Goal: Task Accomplishment & Management: Complete application form

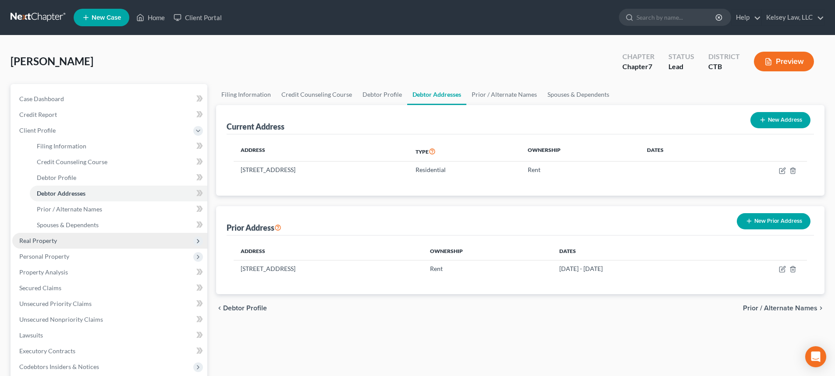
click at [69, 238] on span "Real Property" at bounding box center [109, 241] width 195 height 16
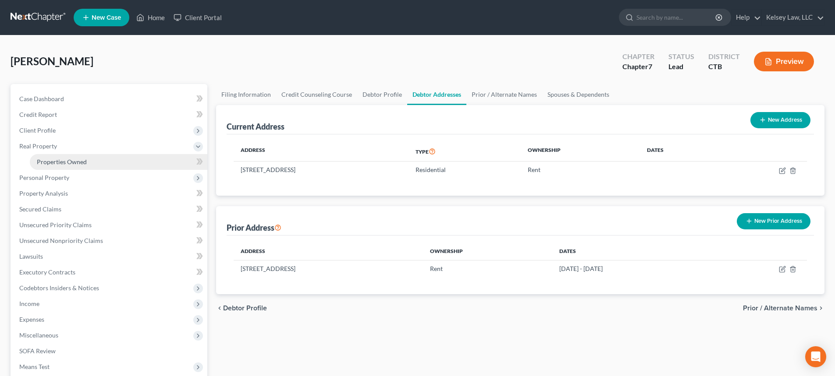
click at [88, 160] on link "Properties Owned" at bounding box center [118, 162] width 177 height 16
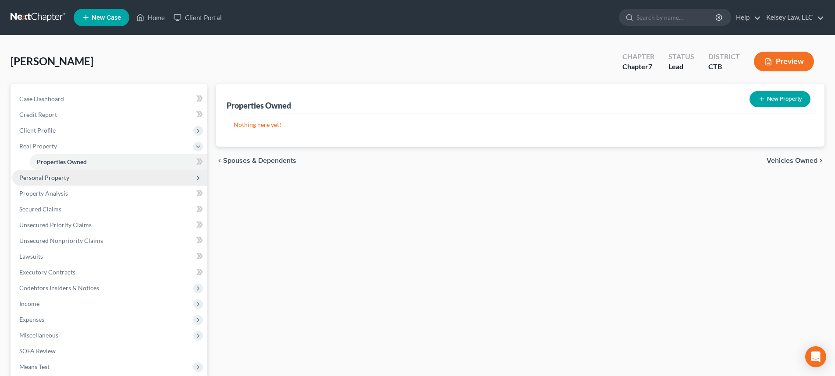
click at [74, 175] on span "Personal Property" at bounding box center [109, 178] width 195 height 16
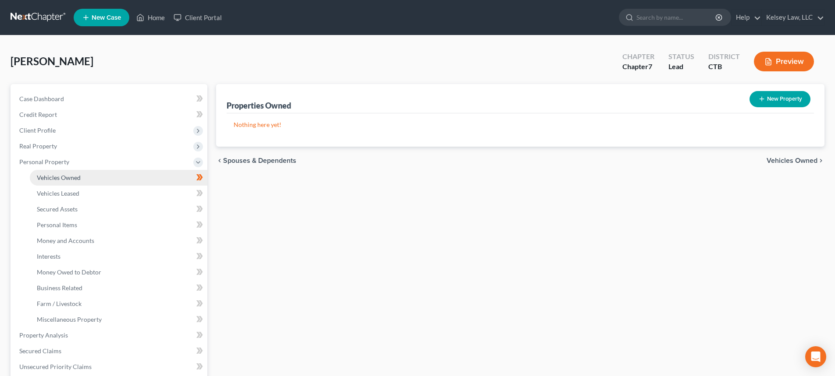
click at [188, 176] on link "Vehicles Owned" at bounding box center [118, 178] width 177 height 16
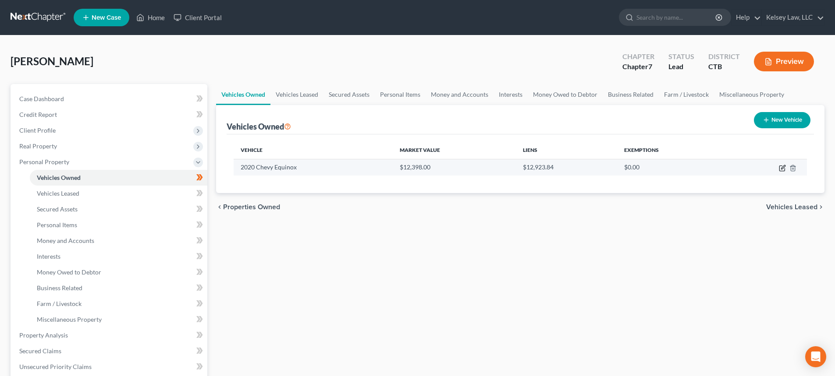
drag, startPoint x: 780, startPoint y: 165, endPoint x: 775, endPoint y: 165, distance: 5.3
click at [780, 165] on icon "button" at bounding box center [782, 168] width 7 height 7
select select "7"
select select "6"
select select "2"
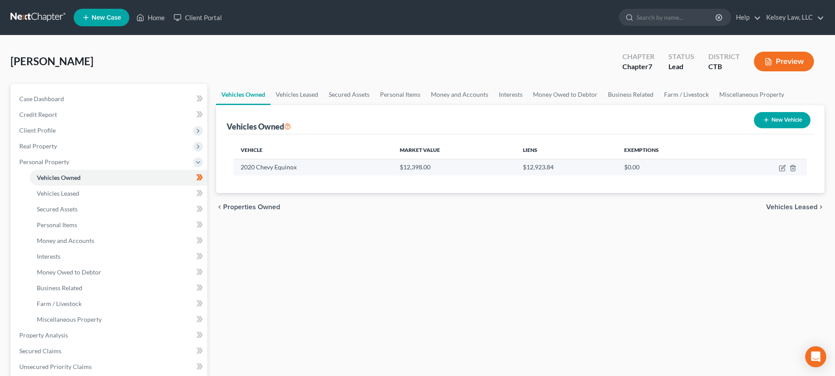
select select "0"
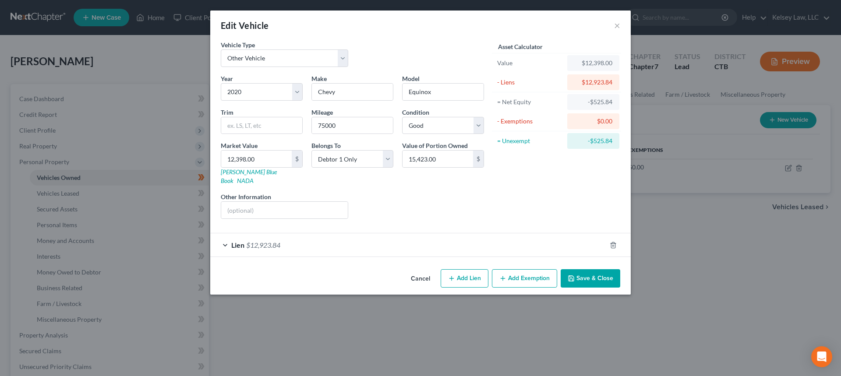
click at [511, 270] on button "Add Exemption" at bounding box center [524, 279] width 65 height 18
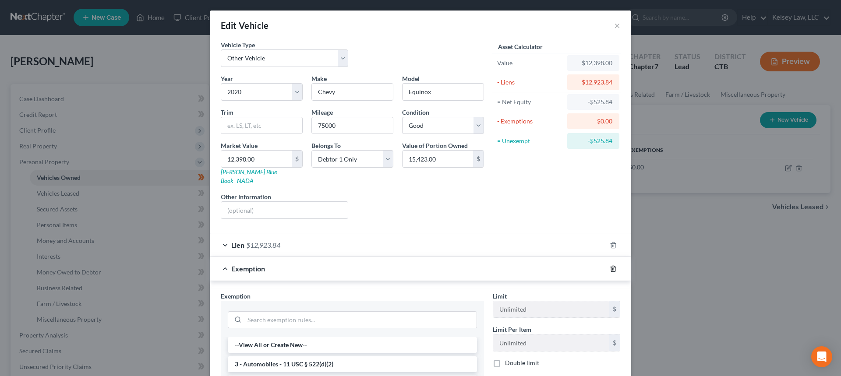
click at [614, 266] on icon "button" at bounding box center [613, 269] width 7 height 7
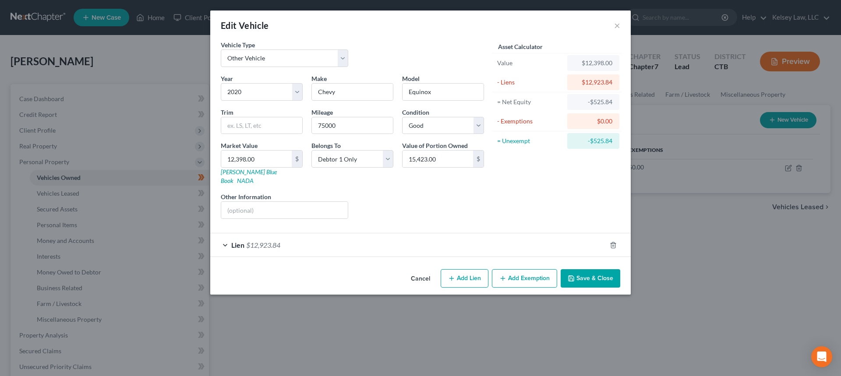
click at [533, 270] on button "Add Exemption" at bounding box center [524, 279] width 65 height 18
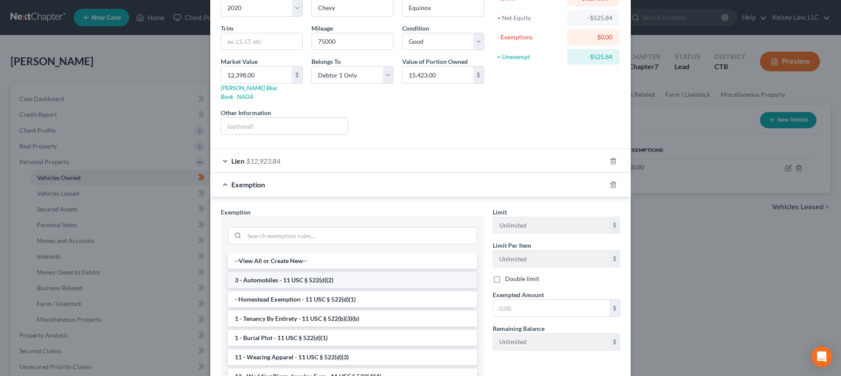
scroll to position [88, 0]
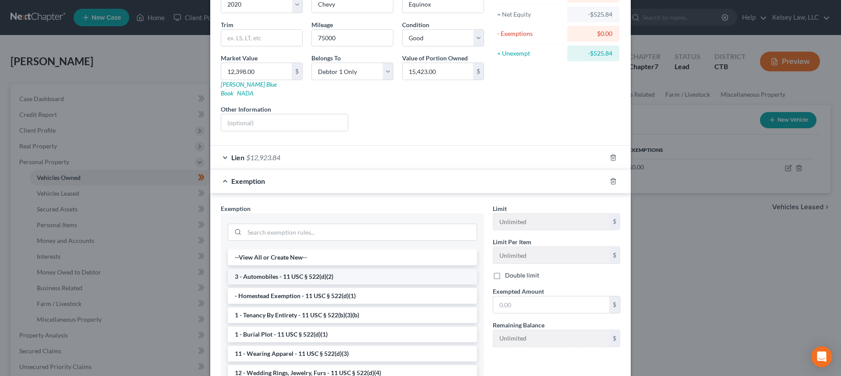
click at [349, 270] on li "3 - Automobiles - 11 USC § 522(d)(2)" at bounding box center [352, 277] width 249 height 16
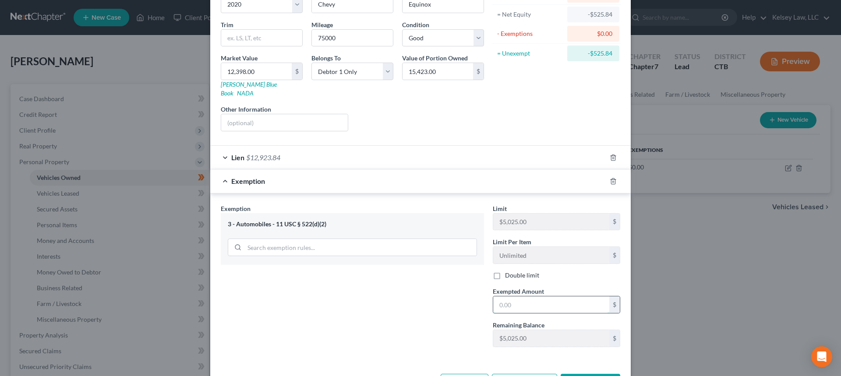
click at [536, 297] on input "text" at bounding box center [551, 305] width 116 height 17
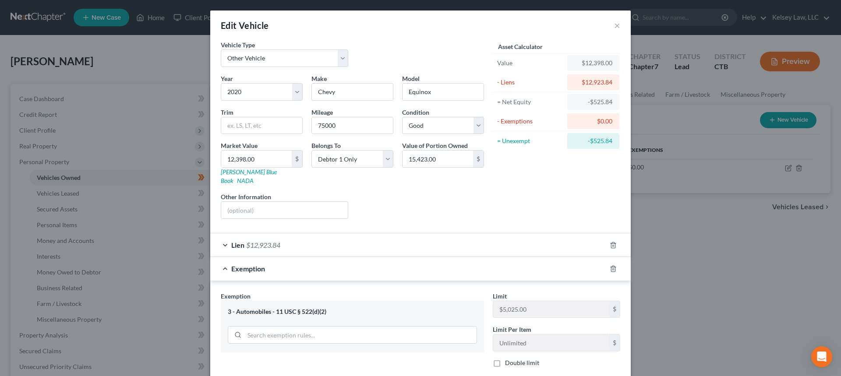
scroll to position [11, 0]
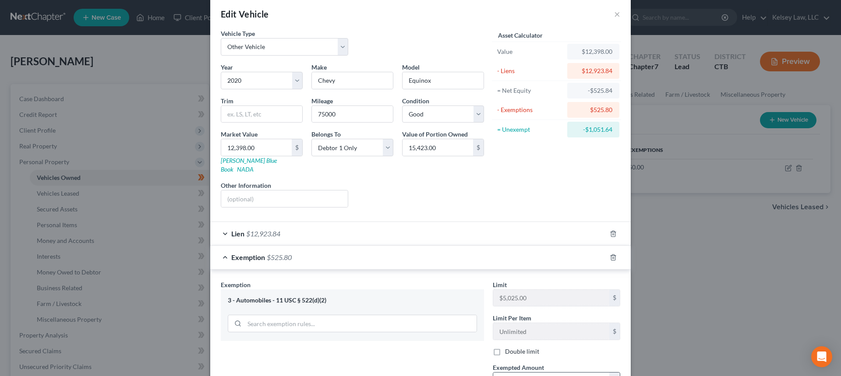
type input "525.84"
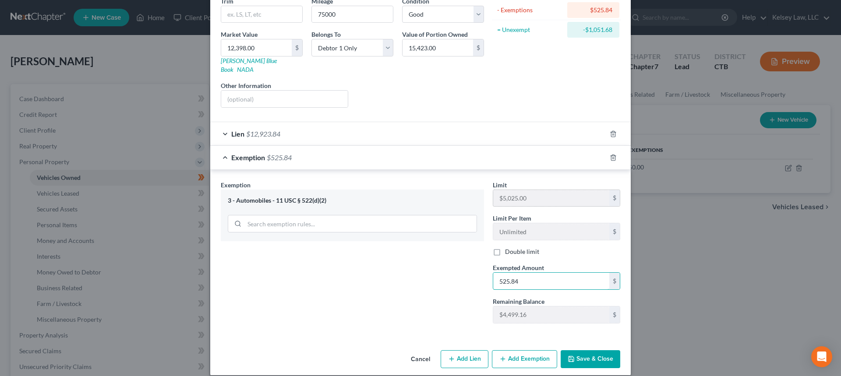
scroll to position [112, 0]
drag, startPoint x: 524, startPoint y: 273, endPoint x: 489, endPoint y: 270, distance: 35.2
click at [489, 270] on div "Exempted Amount * 525.84 $" at bounding box center [557, 276] width 136 height 27
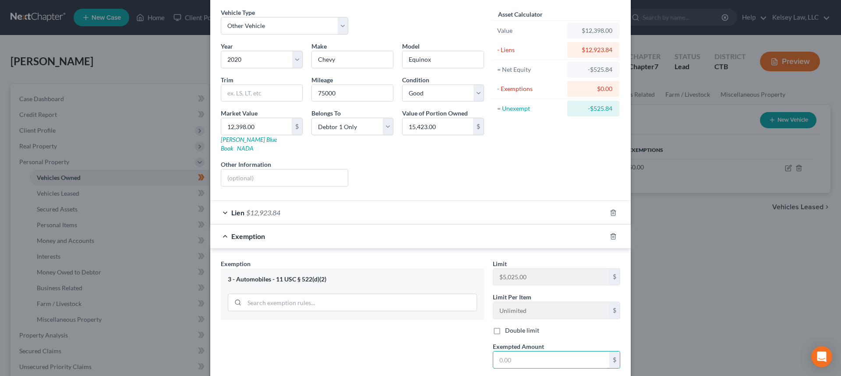
scroll to position [25, 0]
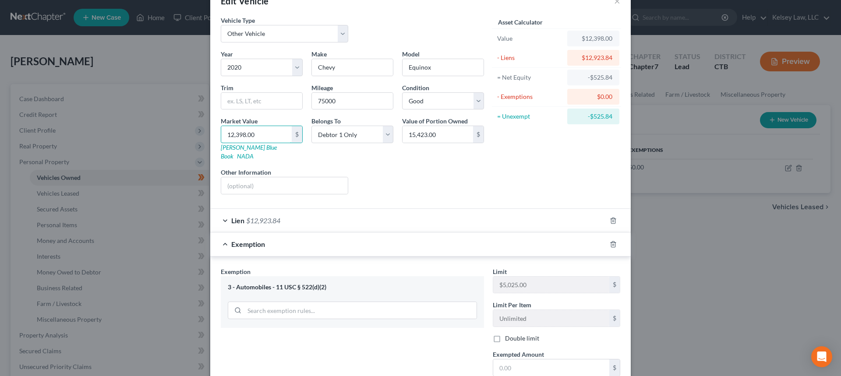
type input "1"
type input "1.00"
type input "15"
type input "15.00"
type input "154"
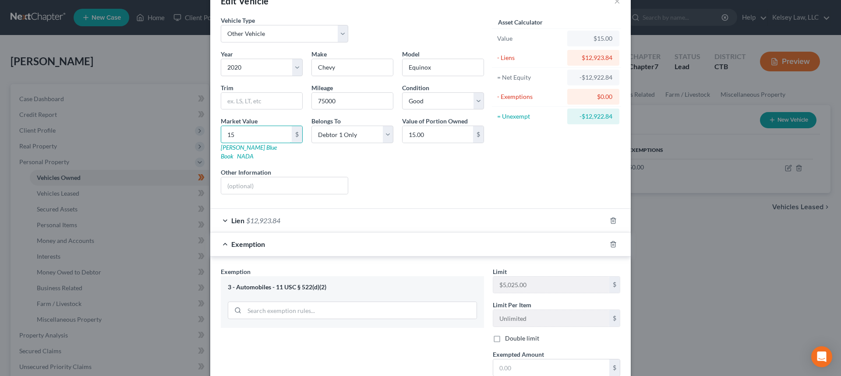
type input "154.00"
type input "1542"
type input "1,542.00"
type input "1,5423"
type input "15,423.00"
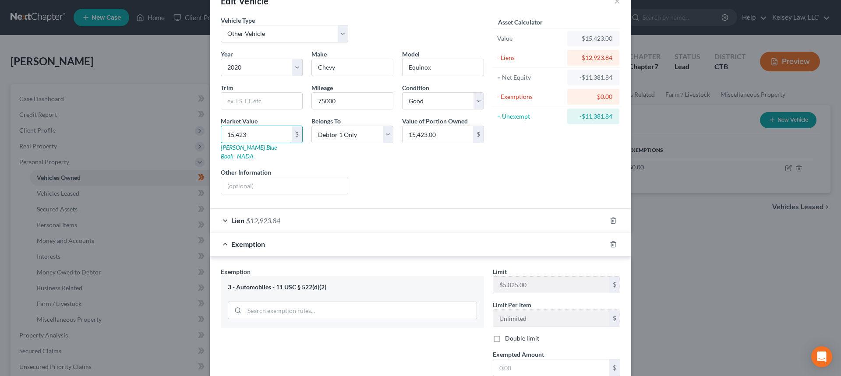
type input "15,423"
click at [593, 103] on div "$0.00" at bounding box center [594, 97] width 52 height 16
click at [568, 153] on div "Asset Calculator Value $15,423.00 - Liens $12,923.84 = Net Equity -$11,381.84 -…" at bounding box center [557, 109] width 136 height 186
click at [437, 134] on input "15,423.00" at bounding box center [438, 134] width 71 height 17
click at [434, 182] on div "Liens Select" at bounding box center [421, 181] width 136 height 27
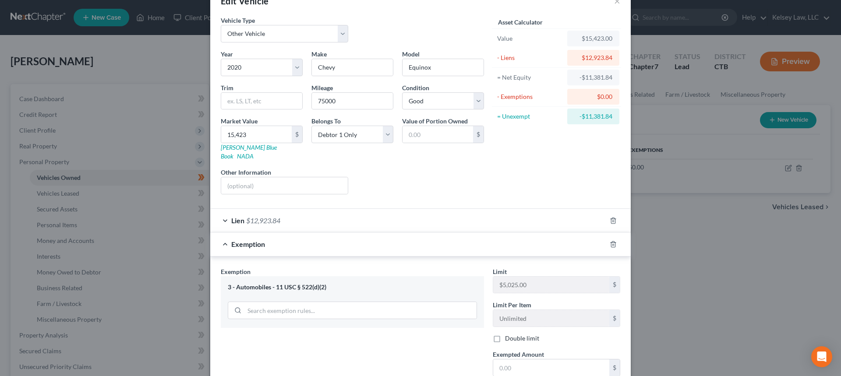
click at [599, 97] on div "$0.00" at bounding box center [594, 96] width 38 height 9
click at [416, 138] on input "text" at bounding box center [438, 134] width 71 height 17
type input "2,499.16"
click at [446, 209] on div "Lien $12,923.84" at bounding box center [408, 220] width 396 height 23
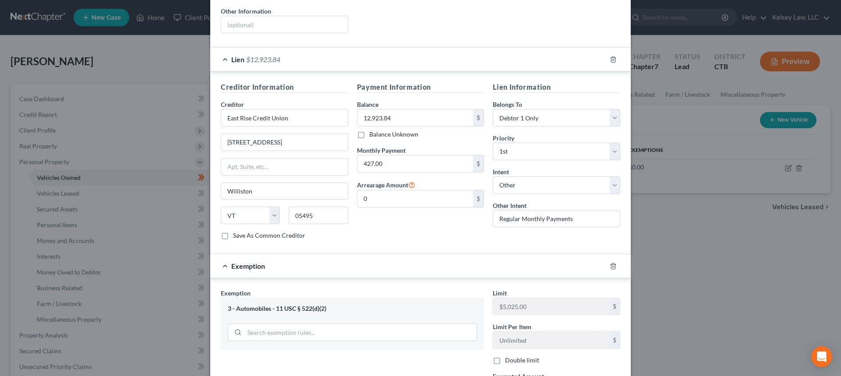
scroll to position [244, 0]
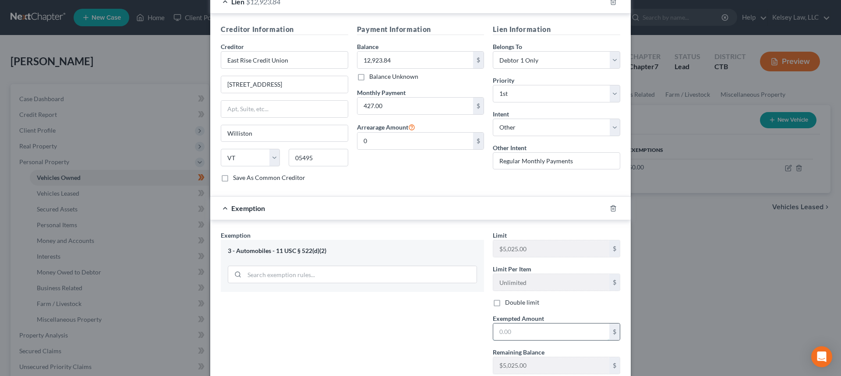
click at [520, 324] on input "text" at bounding box center [551, 332] width 116 height 17
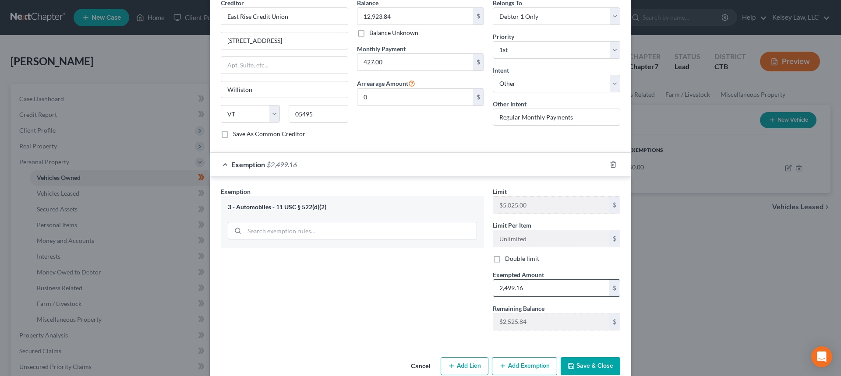
scroll to position [295, 0]
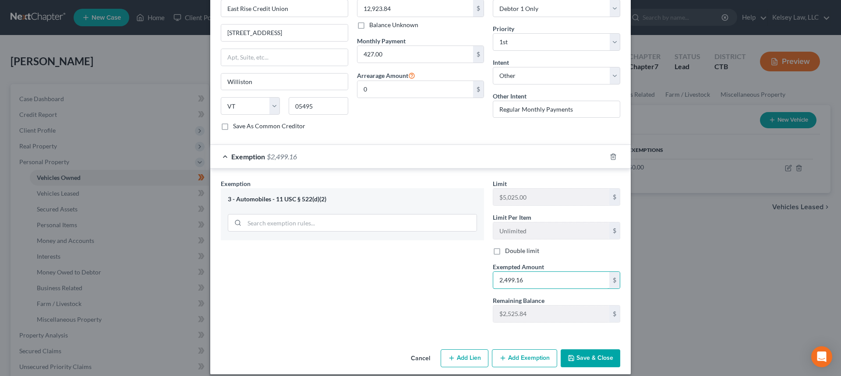
type input "2,499.16"
click at [586, 331] on div "Vehicle Type Select Automobile Truck Trailer Watercraft Aircraft Motor Home Atv…" at bounding box center [420, 45] width 421 height 601
click at [585, 350] on button "Save & Close" at bounding box center [591, 359] width 60 height 18
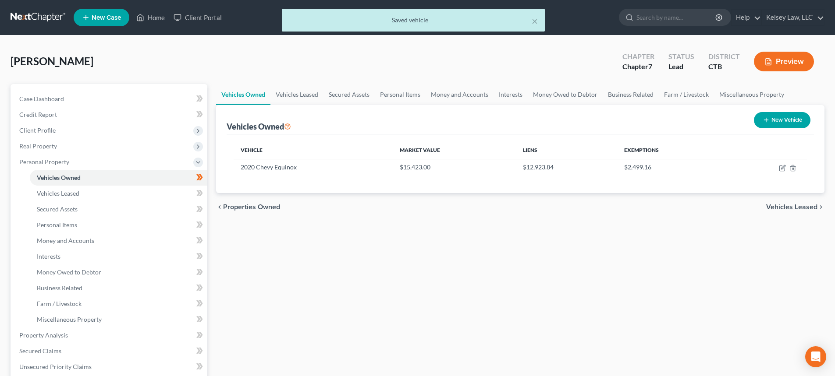
click at [793, 119] on button "New Vehicle" at bounding box center [782, 120] width 57 height 16
select select "0"
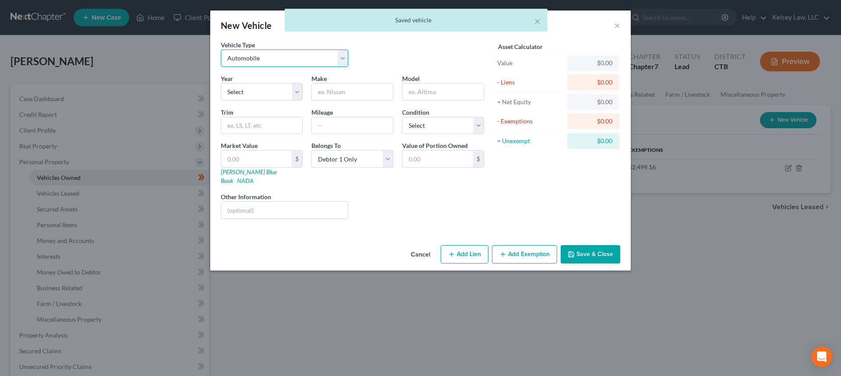
click at [303, 57] on select "Select Automobile Truck Trailer Watercraft Aircraft Motor Home Atv Other Vehicle" at bounding box center [285, 59] width 128 height 18
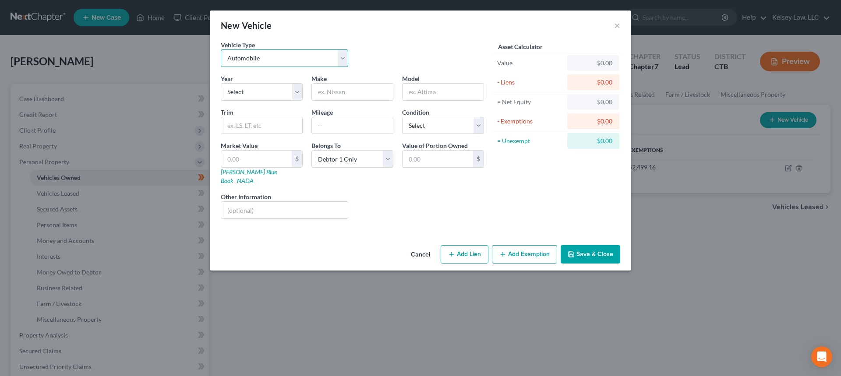
select select "7"
click at [221, 50] on select "Select Automobile Truck Trailer Watercraft Aircraft Motor Home Atv Other Vehicle" at bounding box center [285, 59] width 128 height 18
click at [266, 96] on select "Select 2026 2025 2024 2023 2022 2021 2020 2019 2018 2017 2016 2015 2014 2013 20…" at bounding box center [262, 92] width 82 height 18
select select "4"
click at [332, 96] on input "text" at bounding box center [352, 92] width 81 height 17
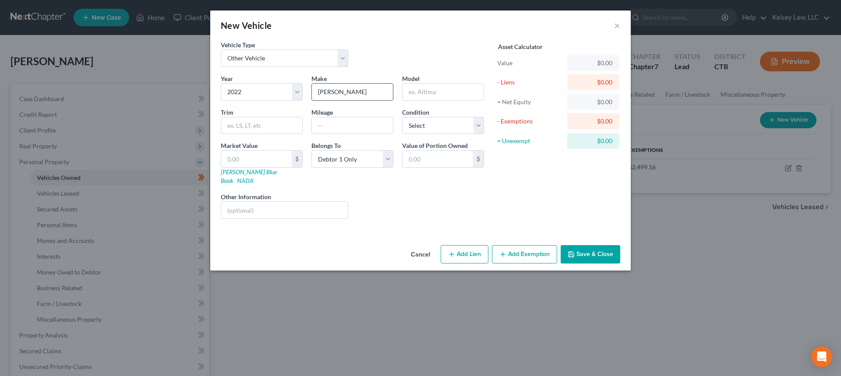
type input "[PERSON_NAME]"
type input "S240"
click at [468, 126] on select "Select Excellent Very Good Good Fair Poor" at bounding box center [443, 126] width 82 height 18
select select "2"
click at [402, 117] on select "Select Excellent Very Good Good Fair Poor" at bounding box center [443, 126] width 82 height 18
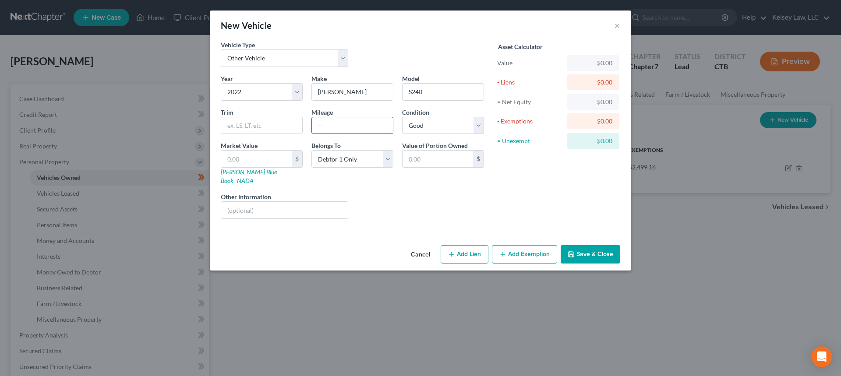
click at [321, 124] on input "text" at bounding box center [352, 125] width 81 height 17
click at [284, 159] on input "text" at bounding box center [256, 159] width 71 height 17
type input "2"
type input "2.00"
type input "25"
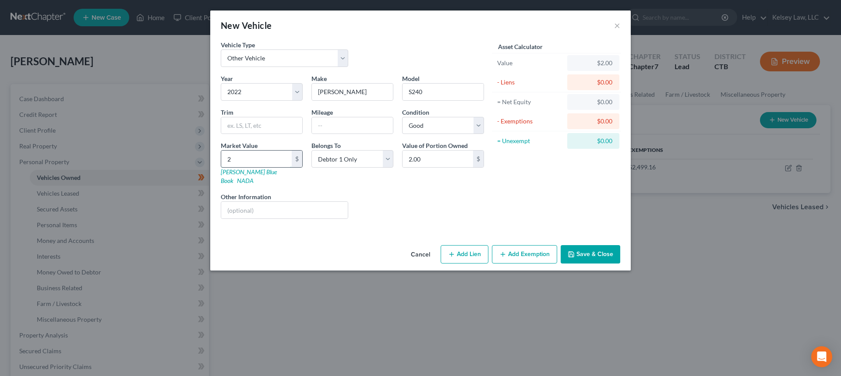
type input "25.00"
type input "2590"
type input "2,590.00"
type input "2,5909"
type input "25,909.00"
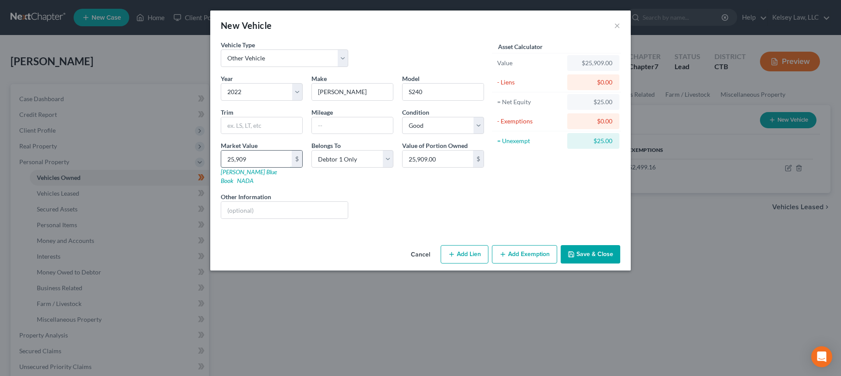
type input "25,90"
type input "2,590.00"
type input "2,59"
type input "259.00"
type input "25"
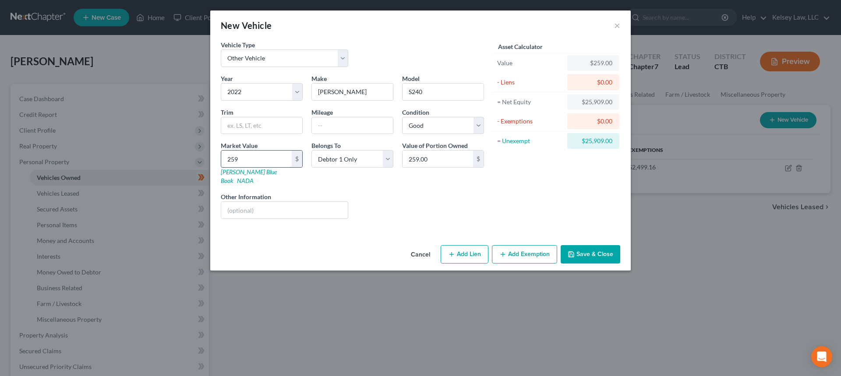
type input "25.00"
type input "2"
type input "2.00"
type input "25"
type input "25.00"
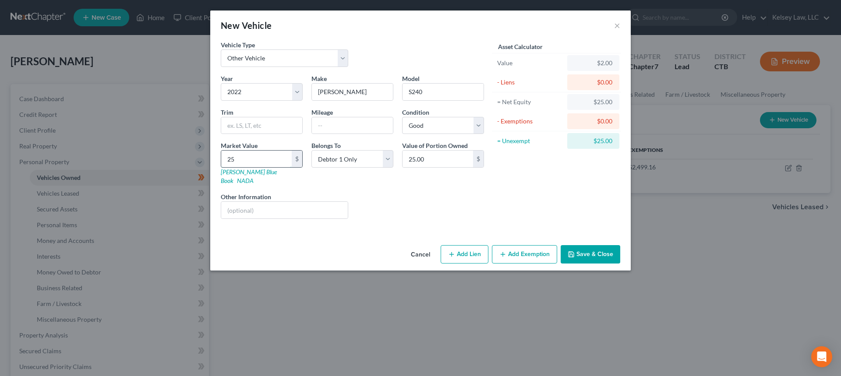
type input "250"
type input "250.00"
type input "2500"
type input "2,500.00"
type input "2,500"
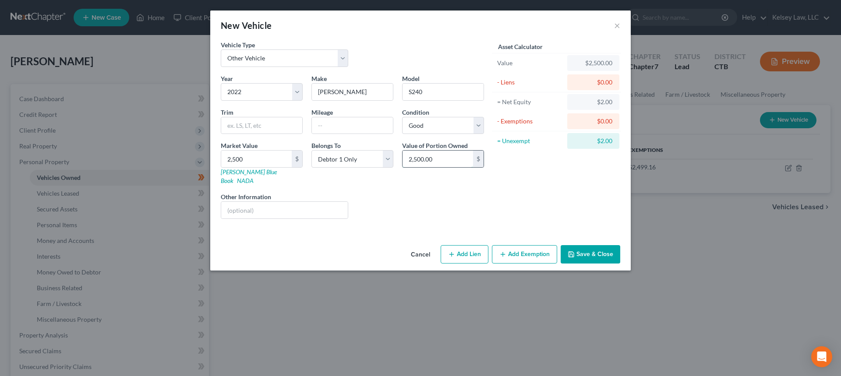
click at [471, 159] on input "2,500.00" at bounding box center [438, 159] width 71 height 17
click at [437, 159] on input "35.85" at bounding box center [438, 159] width 71 height 17
type input "35.85"
click at [528, 191] on div "Asset Calculator Value $2,500.00 - Liens $0.00 = Net Equity $2.00 - Exemptions …" at bounding box center [557, 133] width 136 height 186
click at [553, 193] on div "Asset Calculator Value $2,500.00 - Liens $0.00 = Net Equity $2.00 - Exemptions …" at bounding box center [557, 133] width 136 height 186
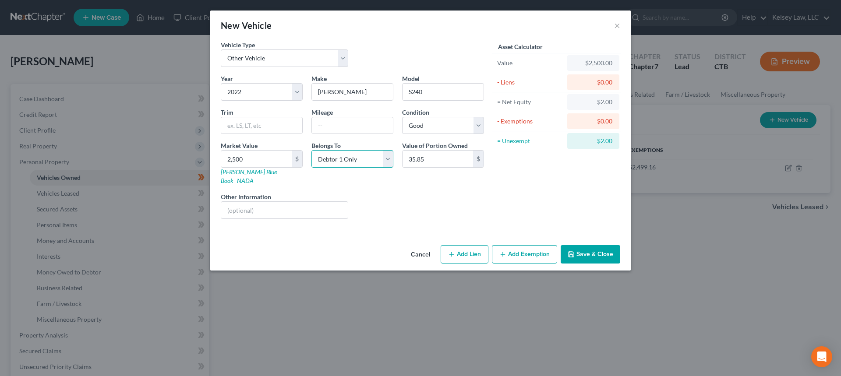
click at [359, 160] on select "Select Debtor 1 Only Debtor 2 Only Debtor 1 And Debtor 2 Only At Least One Of T…" at bounding box center [353, 159] width 82 height 18
click at [538, 193] on div "Asset Calculator Value $2,500.00 - Liens $0.00 = Net Equity $2.00 - Exemptions …" at bounding box center [557, 133] width 136 height 186
click at [279, 160] on input "2,500" at bounding box center [256, 159] width 71 height 17
click at [344, 192] on div "Other Information" at bounding box center [284, 205] width 136 height 27
click at [250, 128] on input "text" at bounding box center [261, 125] width 81 height 17
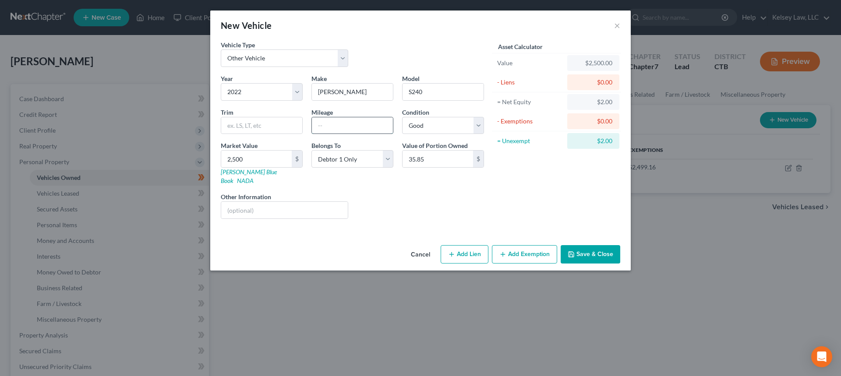
click at [322, 124] on input "text" at bounding box center [352, 125] width 81 height 17
type input "40 hrs"
click at [377, 206] on div "Liens Select" at bounding box center [421, 205] width 136 height 27
click at [598, 84] on div "$0.00" at bounding box center [594, 82] width 38 height 9
click at [516, 80] on div "- Liens" at bounding box center [530, 82] width 66 height 9
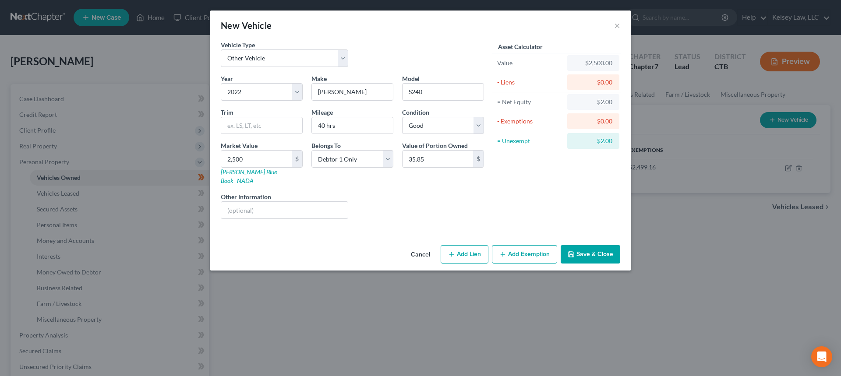
click at [475, 252] on button "Add Lien" at bounding box center [465, 254] width 48 height 18
select select "0"
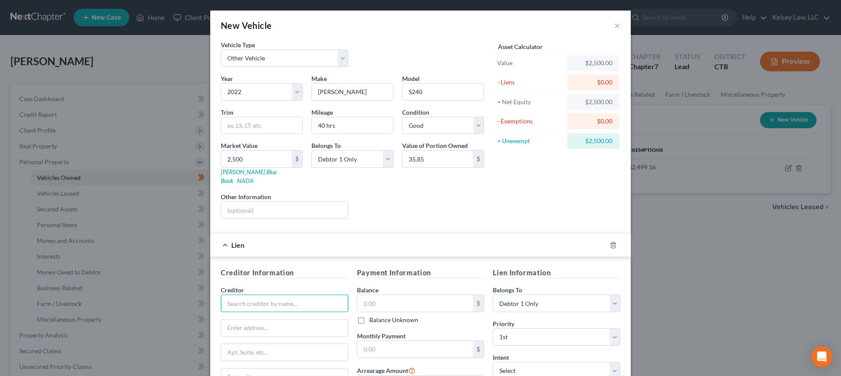
click at [260, 295] on input "text" at bounding box center [285, 304] width 128 height 18
type input "[PERSON_NAME] Financial"
click at [238, 320] on input "text" at bounding box center [284, 328] width 127 height 17
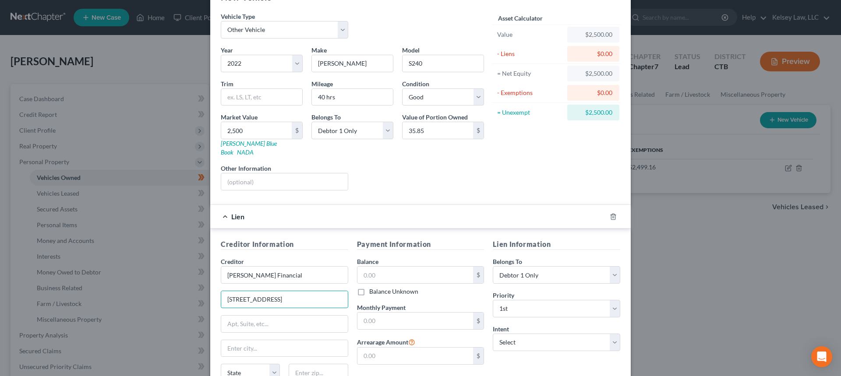
scroll to position [44, 0]
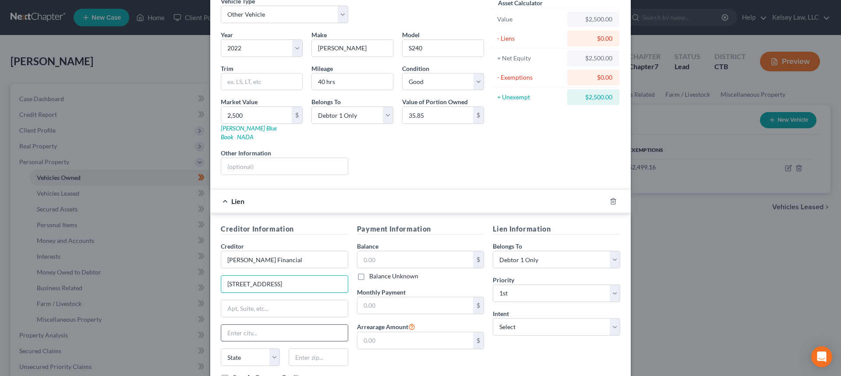
type input "[STREET_ADDRESS]"
click at [264, 325] on input "text" at bounding box center [284, 333] width 127 height 17
type input "H"
type input "[PERSON_NAME]"
click at [273, 349] on select "State [US_STATE] AK AR AZ CA CO CT DE DC [GEOGRAPHIC_DATA] [GEOGRAPHIC_DATA] GU…" at bounding box center [250, 358] width 59 height 18
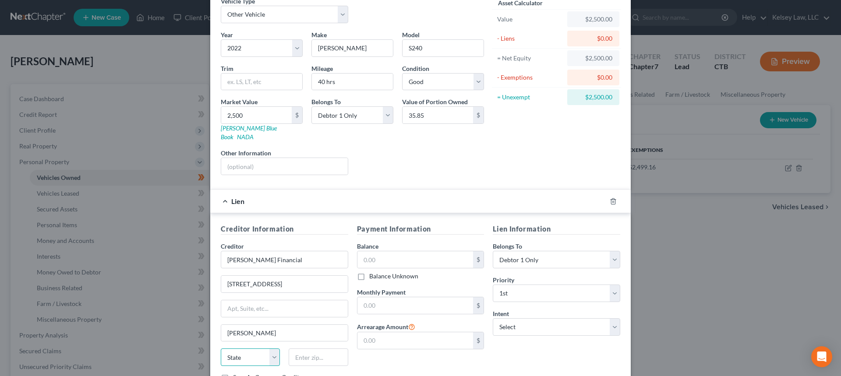
select select "16"
click at [221, 349] on select "State [US_STATE] AK AR AZ CA CO CT DE DC [GEOGRAPHIC_DATA] [GEOGRAPHIC_DATA] GU…" at bounding box center [250, 358] width 59 height 18
click at [310, 350] on input "text" at bounding box center [318, 358] width 59 height 18
type input "50131"
click at [401, 252] on input "text" at bounding box center [416, 260] width 116 height 17
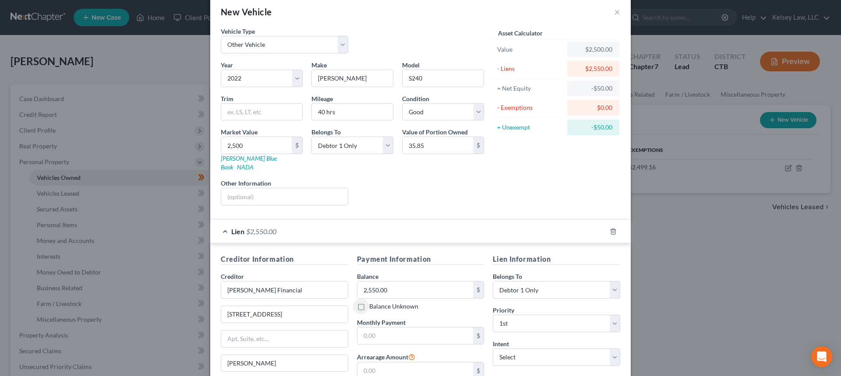
scroll to position [0, 0]
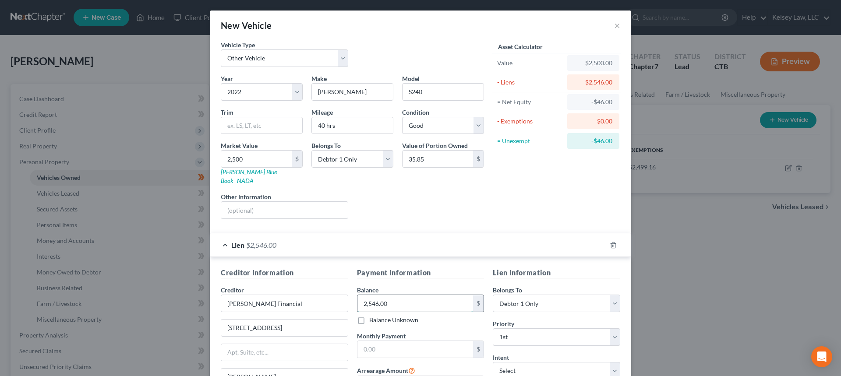
click at [435, 299] on input "2,546.00" at bounding box center [416, 303] width 116 height 17
type input "2,546.00"
click at [440, 192] on div "Liens Select" at bounding box center [421, 205] width 136 height 27
click at [529, 147] on div "= Unexempt" at bounding box center [530, 141] width 73 height 16
click at [529, 146] on div "= Unexempt" at bounding box center [530, 141] width 73 height 16
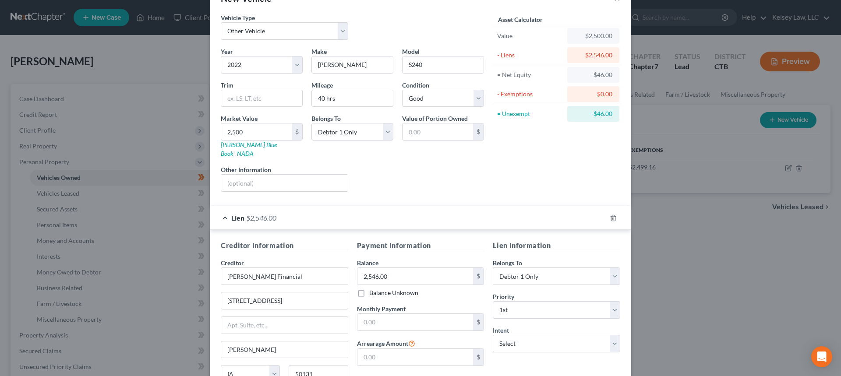
scroll to position [103, 0]
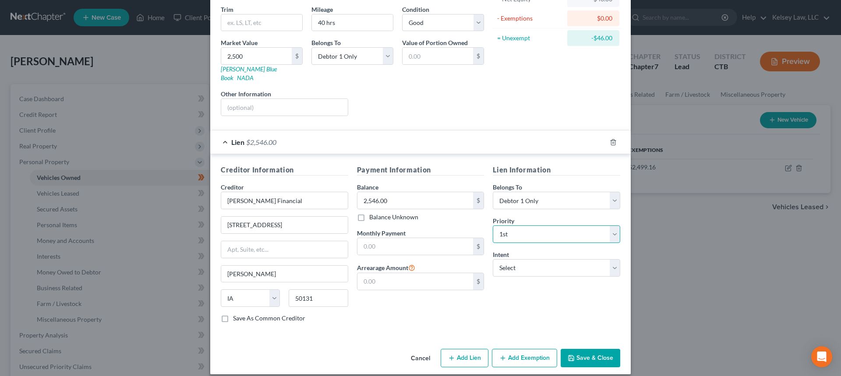
click at [520, 226] on select "Select 1st 2nd 3rd 4th 5th 6th 7th 8th 9th 10th 11th 12th 13th 14th 15th 16th 1…" at bounding box center [557, 235] width 128 height 18
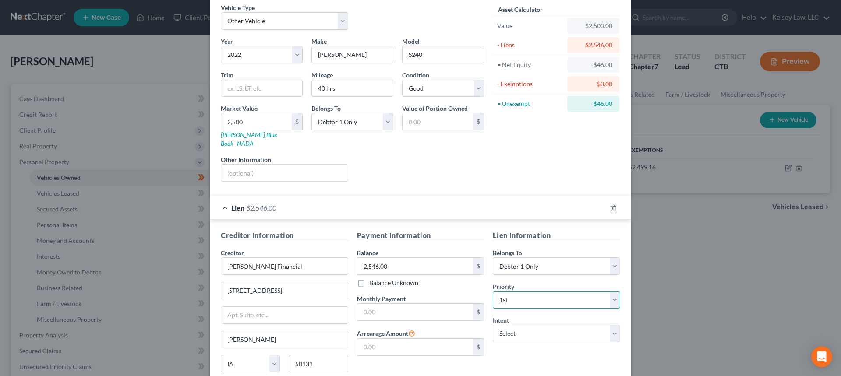
scroll to position [15, 0]
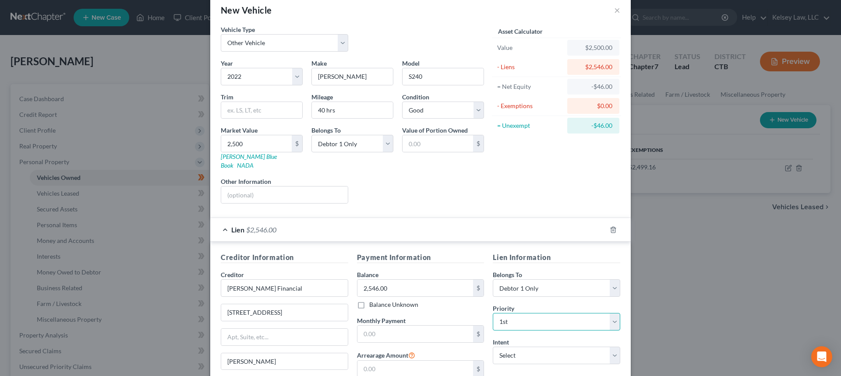
click at [543, 313] on select "Select 1st 2nd 3rd 4th 5th 6th 7th 8th 9th 10th 11th 12th 13th 14th 15th 16th 1…" at bounding box center [557, 322] width 128 height 18
select select "1"
click at [493, 313] on select "Select 1st 2nd 3rd 4th 5th 6th 7th 8th 9th 10th 11th 12th 13th 14th 15th 16th 1…" at bounding box center [557, 322] width 128 height 18
click at [553, 313] on select "Select 1st 2nd 3rd 4th 5th 6th 7th 8th 9th 10th 11th 12th 13th 14th 15th 16th 1…" at bounding box center [557, 322] width 128 height 18
select select
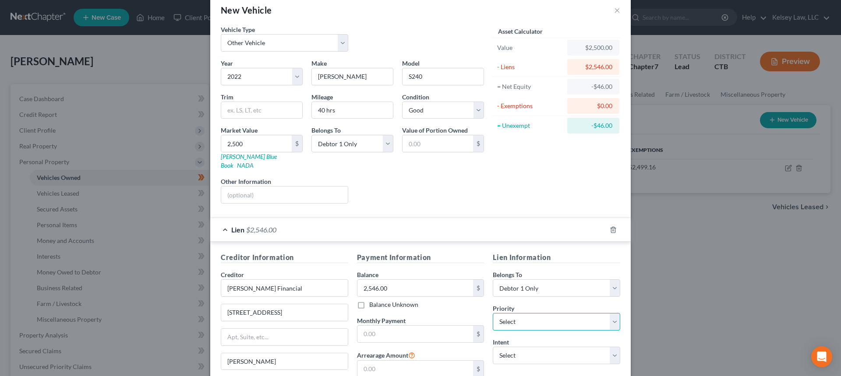
click at [493, 313] on select "Select 1st 2nd 3rd 4th 5th 6th 7th 8th 9th 10th 11th 12th 13th 14th 15th 16th 1…" at bounding box center [557, 322] width 128 height 18
click at [543, 347] on select "Select Surrender Redeem Reaffirm Avoid Other" at bounding box center [557, 356] width 128 height 18
click at [447, 307] on div "Payment Information Balance 2,546.00 $ Balance Unknown Balance Undetermined 2,5…" at bounding box center [421, 334] width 136 height 165
drag, startPoint x: 495, startPoint y: 301, endPoint x: 501, endPoint y: 314, distance: 14.1
click at [497, 305] on span "Priority" at bounding box center [503, 308] width 21 height 7
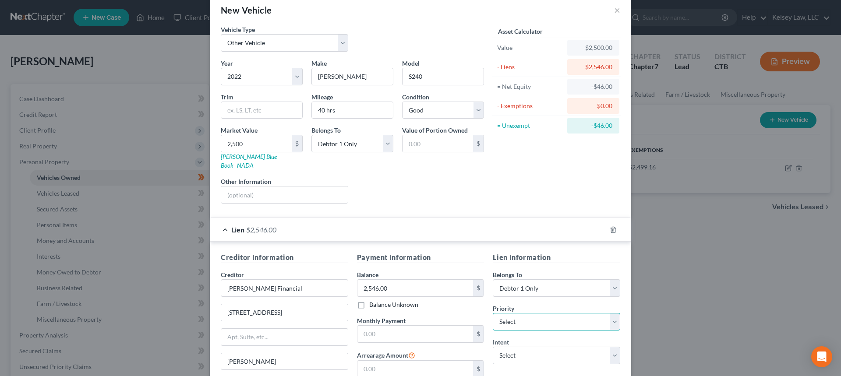
click at [502, 313] on select "Select 1st 2nd 3rd 4th 5th 6th 7th 8th 9th 10th 11th 12th 13th 14th 15th 16th 1…" at bounding box center [557, 322] width 128 height 18
click at [493, 313] on select "Select 1st 2nd 3rd 4th 5th 6th 7th 8th 9th 10th 11th 12th 13th 14th 15th 16th 1…" at bounding box center [557, 322] width 128 height 18
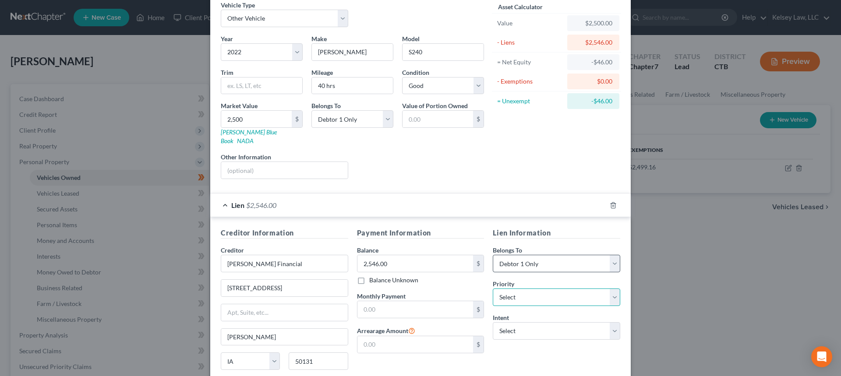
scroll to position [59, 0]
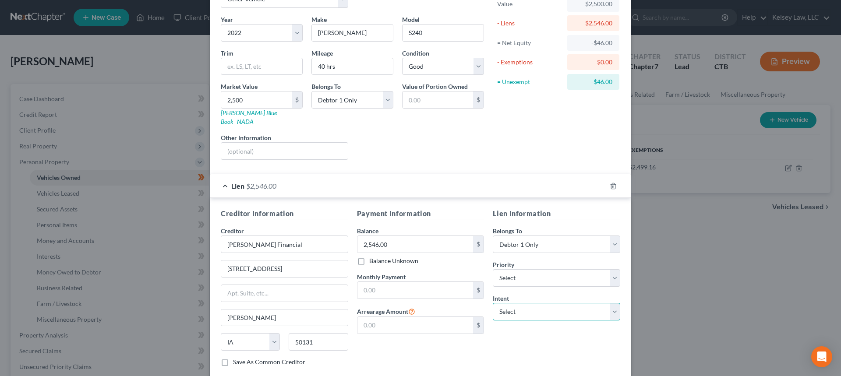
click at [540, 306] on select "Select Surrender Redeem Reaffirm Avoid Other" at bounding box center [557, 312] width 128 height 18
click at [538, 307] on select "Select Surrender Redeem Reaffirm Avoid Other" at bounding box center [557, 312] width 128 height 18
click at [382, 282] on input "text" at bounding box center [416, 290] width 116 height 17
type input "90.00"
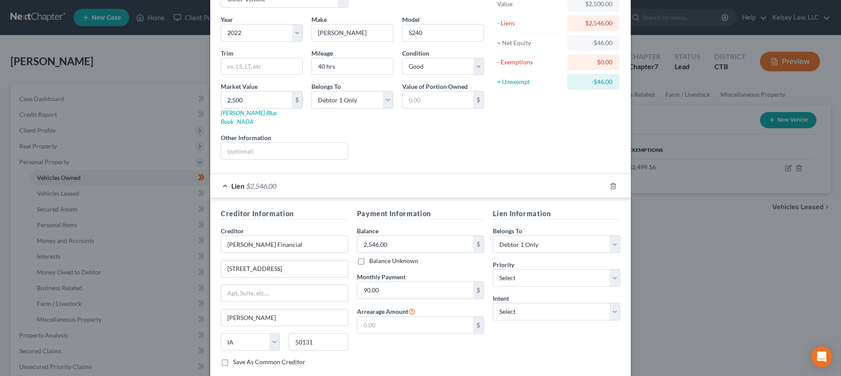
click at [415, 341] on div "Payment Information Balance 2,546.00 $ Balance Unknown Balance Undetermined 2,5…" at bounding box center [421, 291] width 136 height 165
click at [554, 303] on select "Select Surrender Redeem Reaffirm Avoid Other" at bounding box center [557, 312] width 128 height 18
click at [522, 333] on div "Lien Information Belongs To * Select Debtor 1 Only Debtor 2 Only Debtor 1 And D…" at bounding box center [557, 291] width 136 height 165
